Goal: Transaction & Acquisition: Purchase product/service

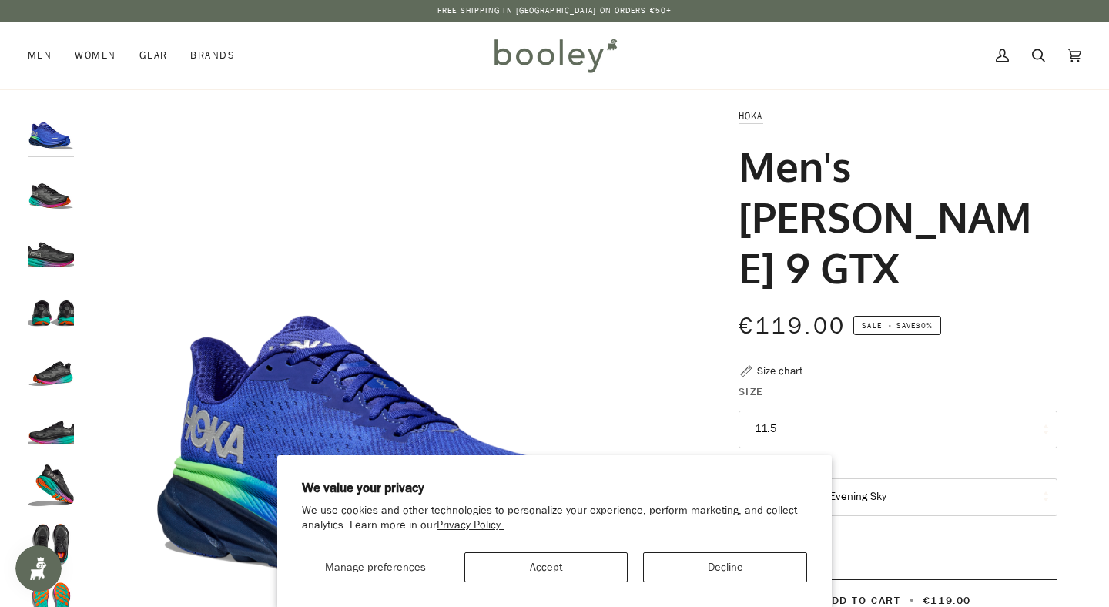
click at [39, 193] on img "Hoka Men's Clifton 9 GTX Black / Electric Aqua - Booley Galway" at bounding box center [51, 190] width 46 height 46
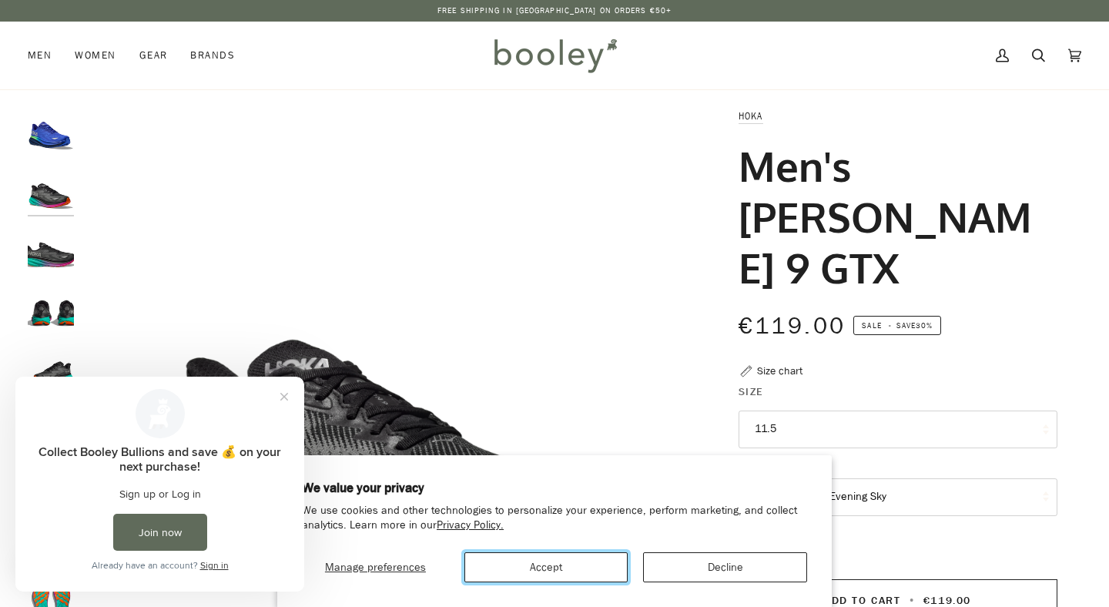
click at [562, 566] on button "Accept" at bounding box center [547, 567] width 164 height 30
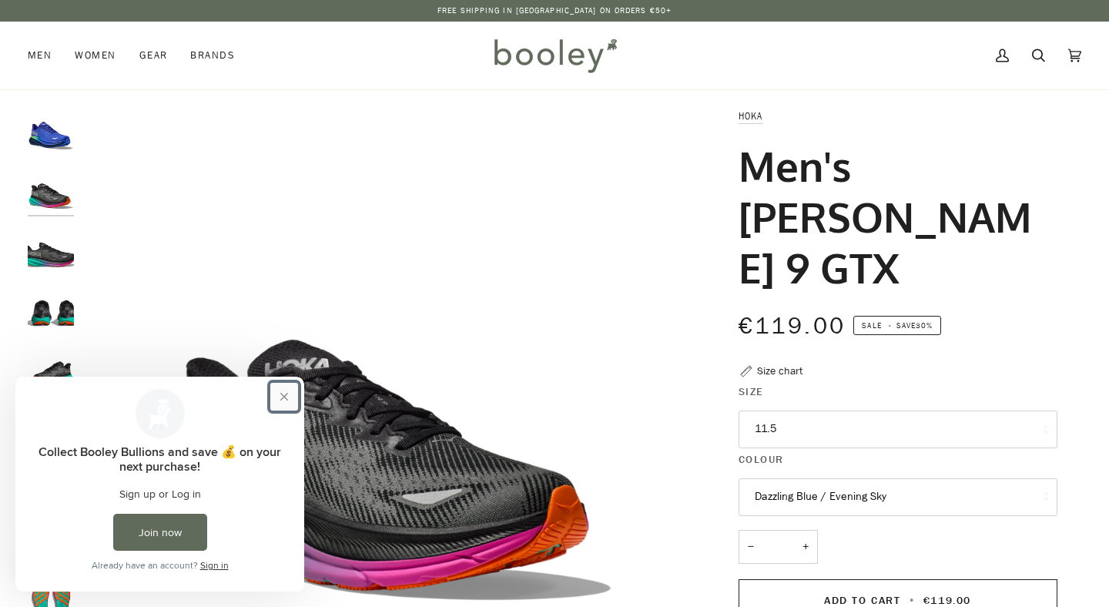
click at [294, 406] on button "Close prompt" at bounding box center [284, 397] width 28 height 28
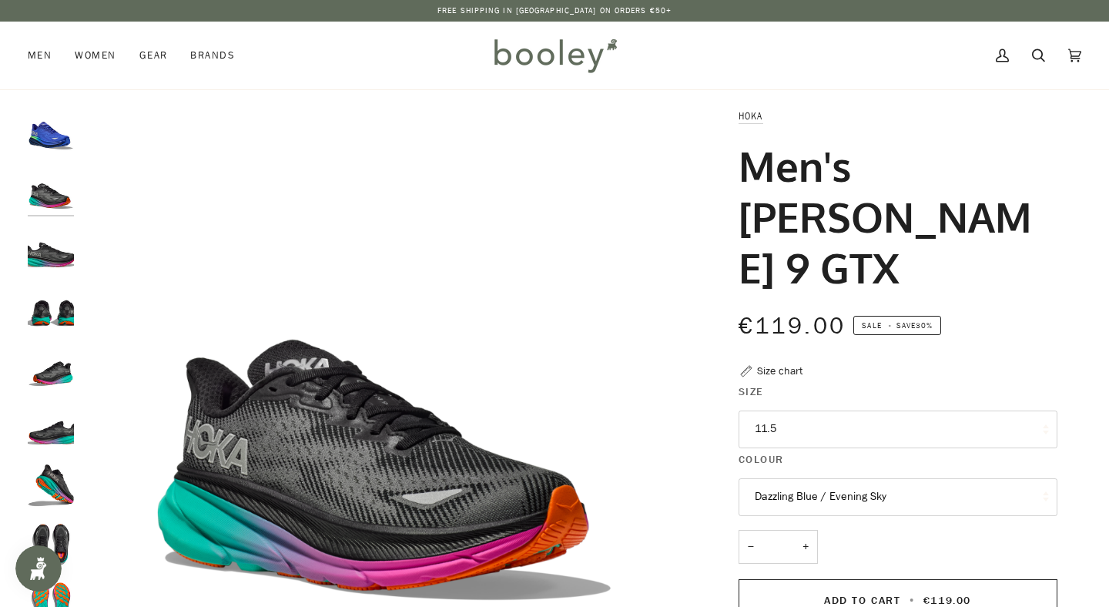
click at [49, 254] on img "Hoka Men's Clifton 9 GTX Black / Electric Aqua - Booley Galway" at bounding box center [51, 249] width 46 height 46
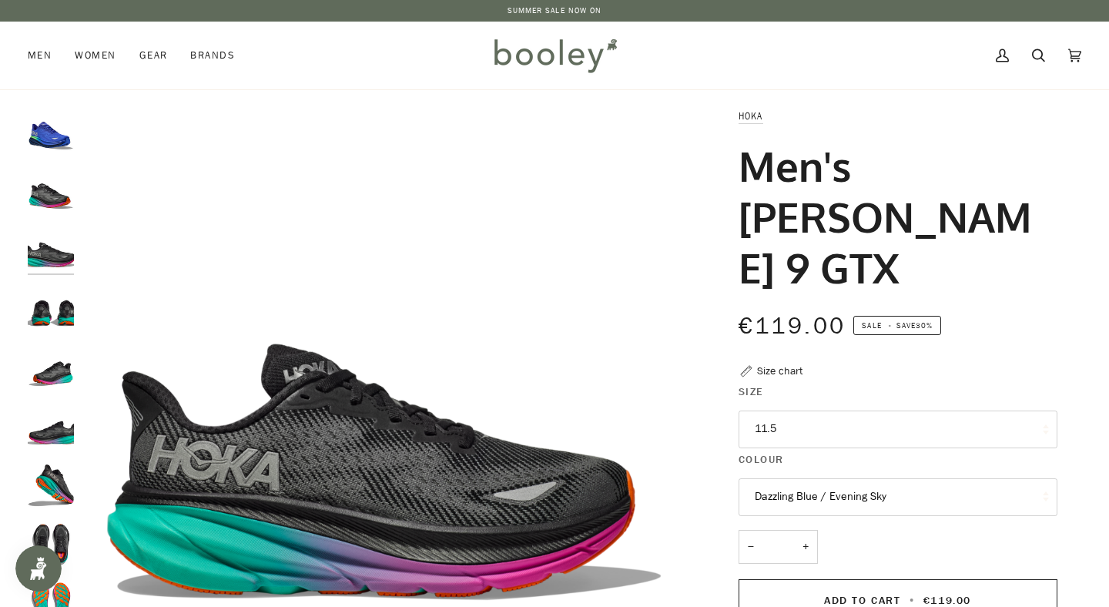
click at [49, 200] on img "Hoka Men's Clifton 9 GTX Black / Electric Aqua - Booley Galway" at bounding box center [51, 190] width 46 height 46
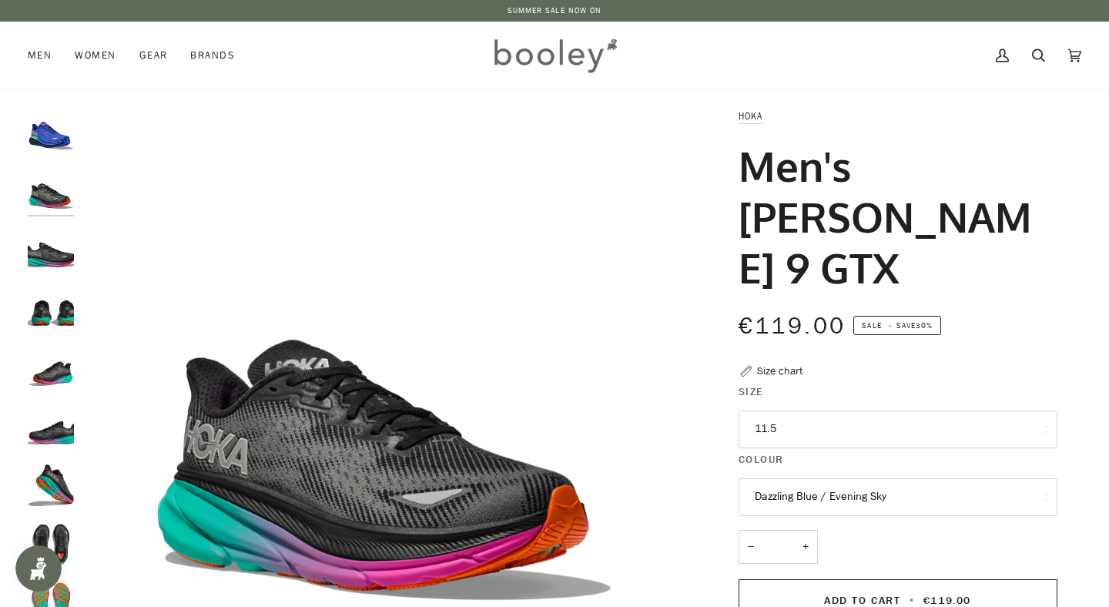
click at [43, 256] on img "Hoka Men's Clifton 9 GTX Black / Electric Aqua - Booley Galway" at bounding box center [51, 249] width 46 height 46
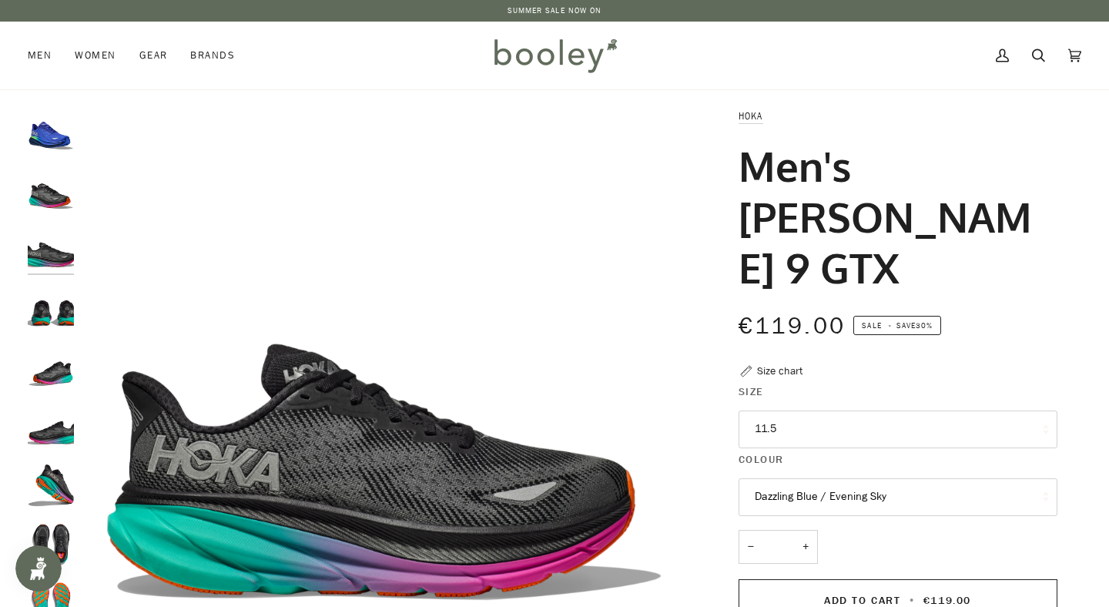
click at [52, 336] on div at bounding box center [55, 374] width 54 height 532
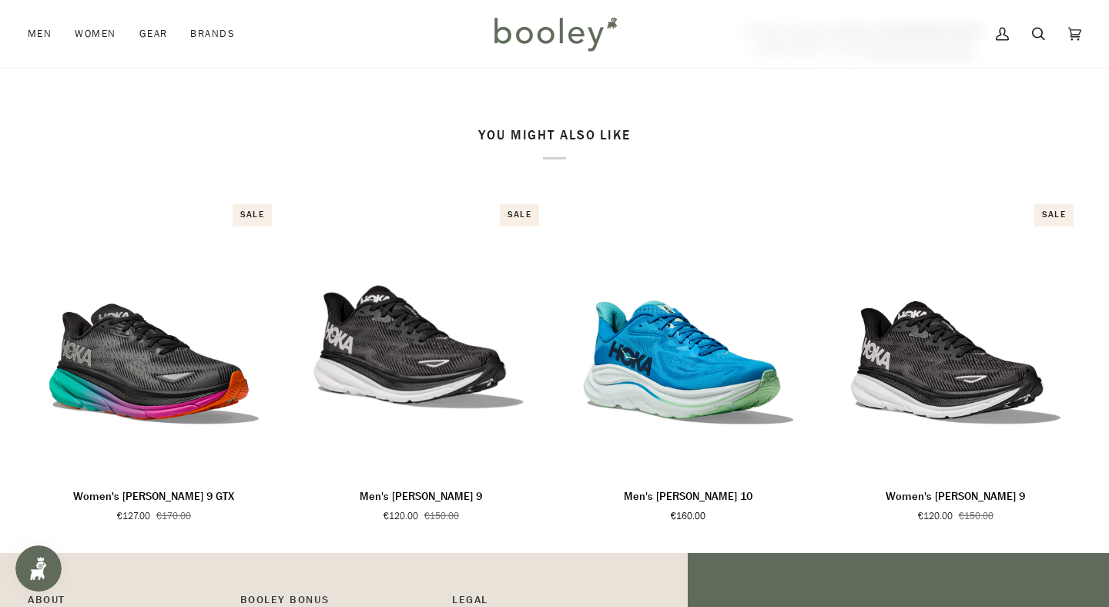
scroll to position [1033, 0]
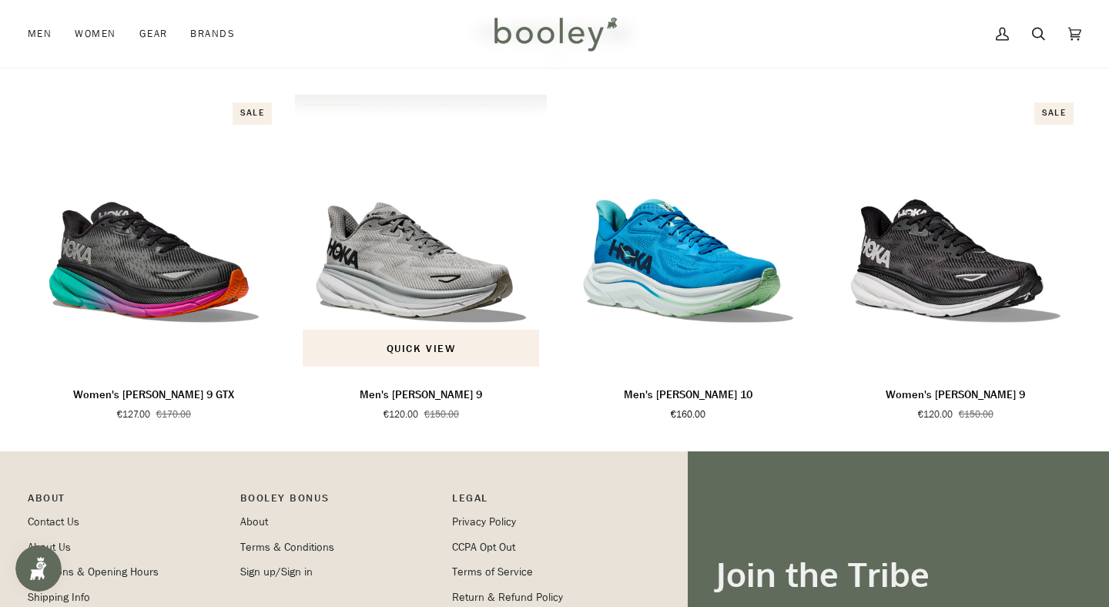
click at [424, 200] on img "Men's Clifton 9" at bounding box center [421, 235] width 252 height 280
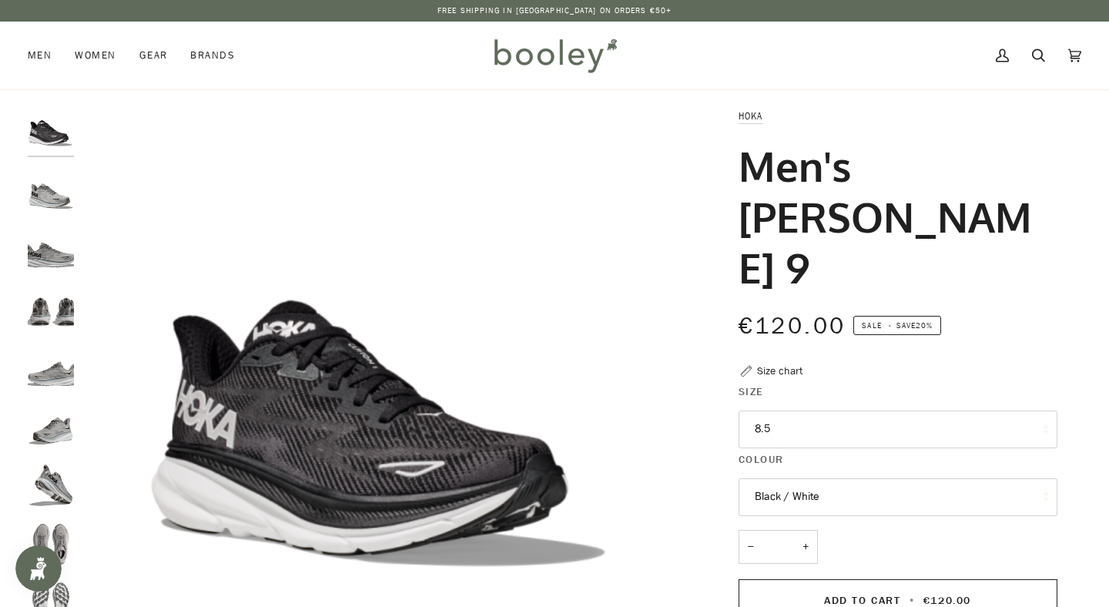
click at [55, 320] on img "Hoka Men's Clifton 9 Harbour Mist / Black - Booley Galway" at bounding box center [51, 308] width 46 height 46
